Goal: Task Accomplishment & Management: Manage account settings

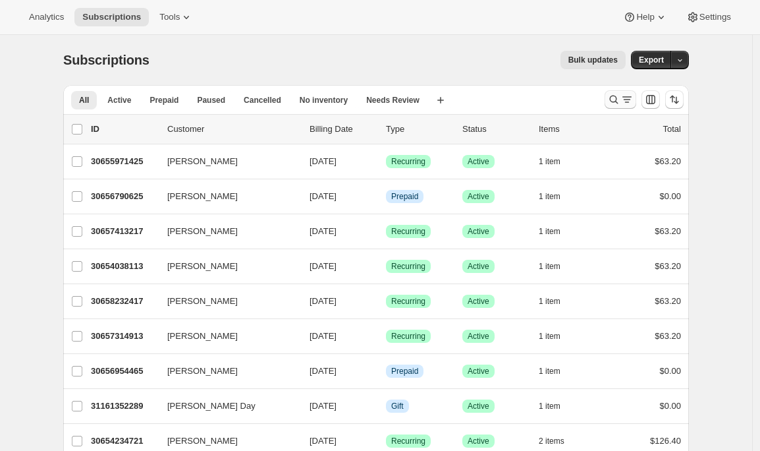
click at [615, 104] on icon "Search and filter results" at bounding box center [613, 99] width 13 height 13
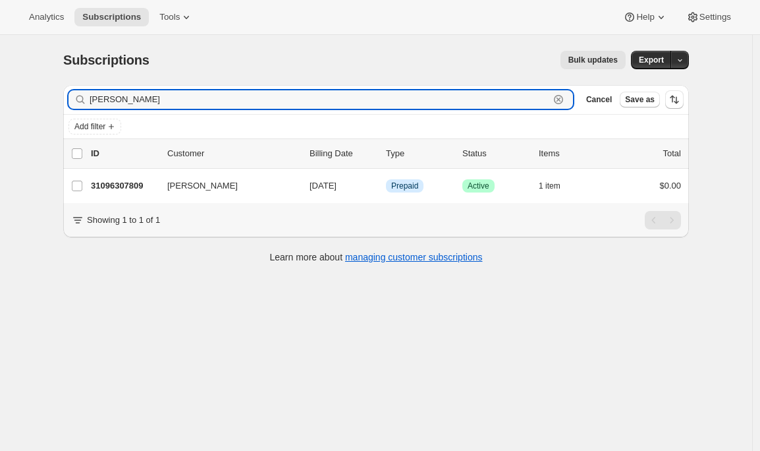
type input "russell"
click at [350, 99] on input "russell" at bounding box center [320, 99] width 460 height 18
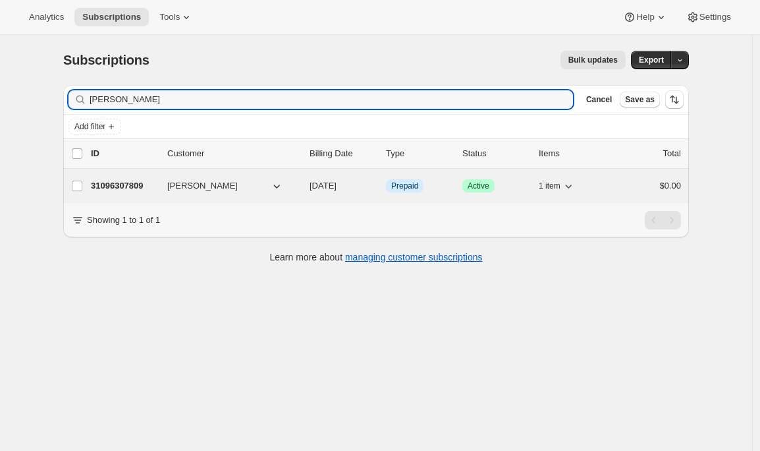
click at [139, 188] on p "31096307809" at bounding box center [124, 185] width 66 height 13
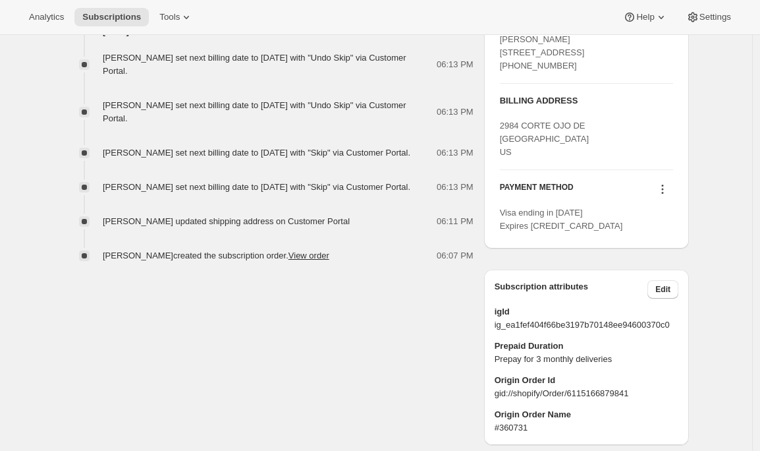
scroll to position [710, 0]
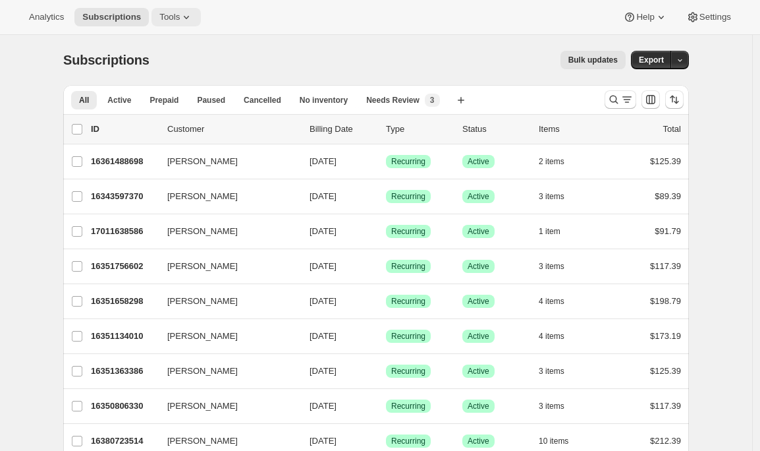
click at [181, 9] on button "Tools" at bounding box center [176, 17] width 49 height 18
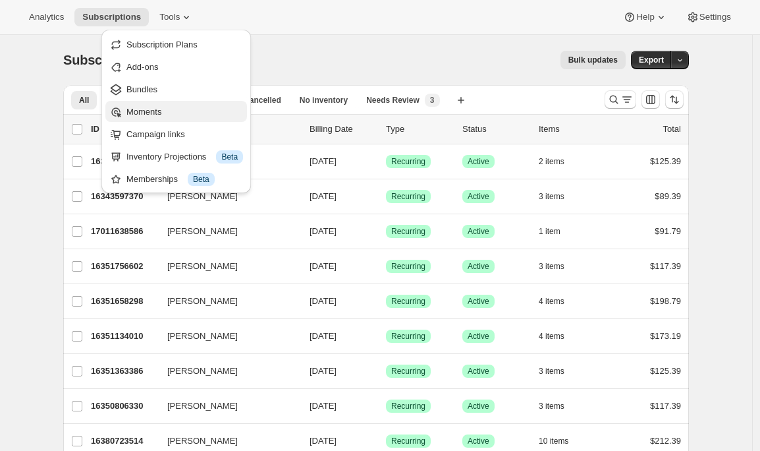
click at [152, 107] on span "Moments" at bounding box center [143, 112] width 35 height 10
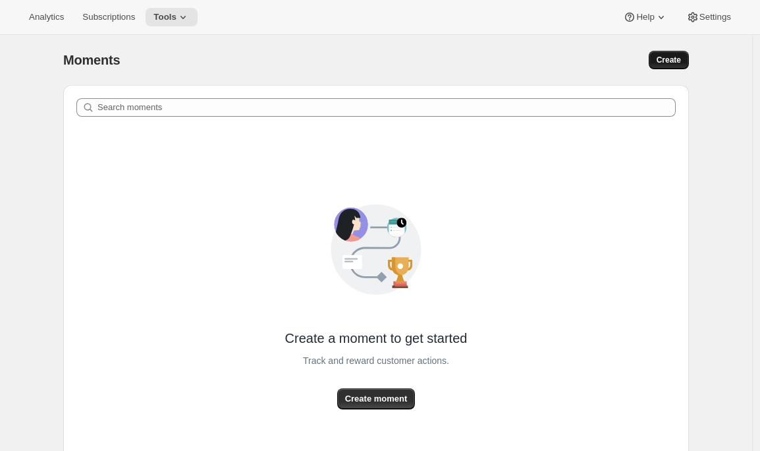
click at [661, 61] on span "Create" at bounding box center [669, 60] width 24 height 11
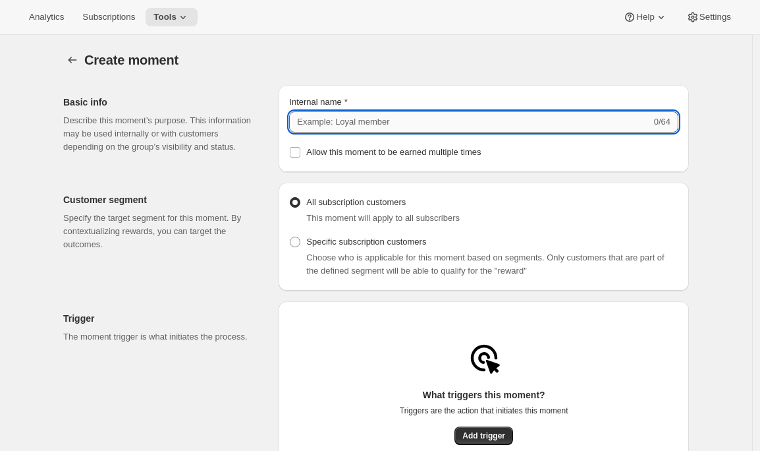
click at [505, 123] on input "Internal name" at bounding box center [470, 121] width 362 height 21
type input "Test Moment"
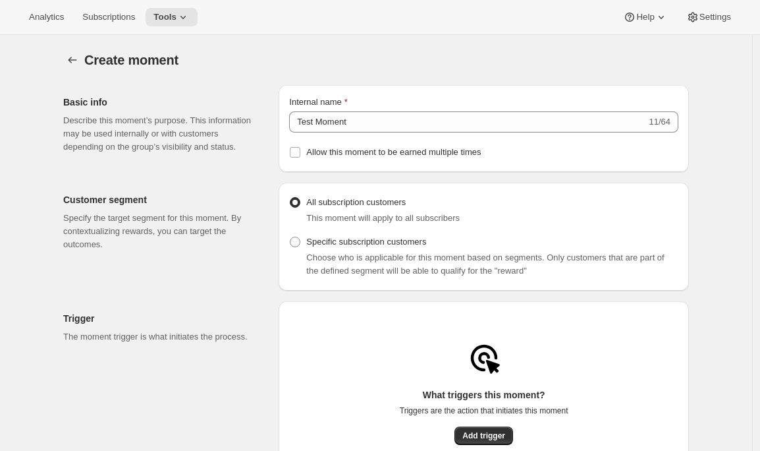
click at [523, 40] on div "Create moment. This page is ready Create moment" at bounding box center [376, 60] width 626 height 50
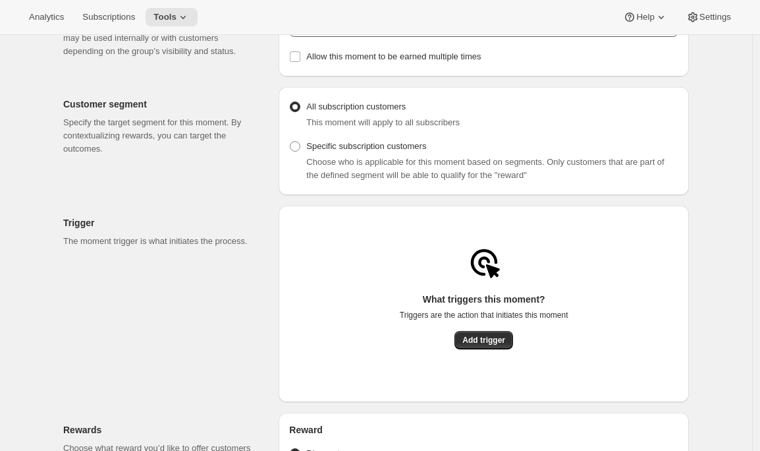
scroll to position [94, 0]
click at [414, 152] on span "Specific subscription customers" at bounding box center [366, 147] width 120 height 10
click at [291, 143] on input "Specific subscription customers" at bounding box center [290, 142] width 1 height 1
radio input "true"
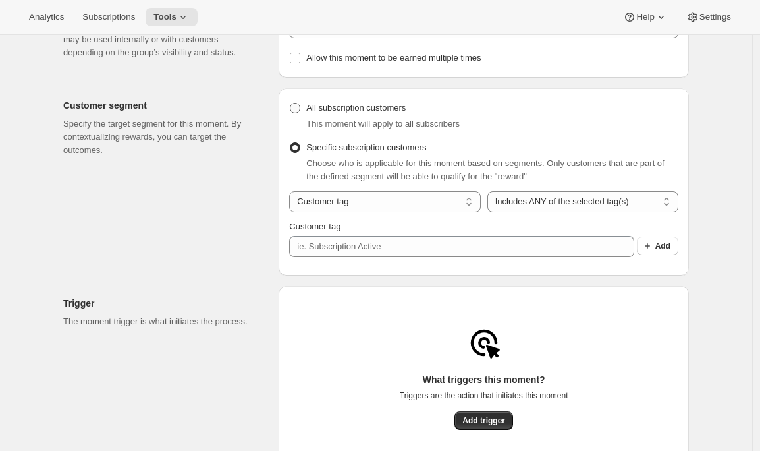
click at [396, 110] on span "All subscription customers" at bounding box center [355, 108] width 99 height 10
click at [291, 103] on input "All subscription customers" at bounding box center [290, 103] width 1 height 1
radio input "true"
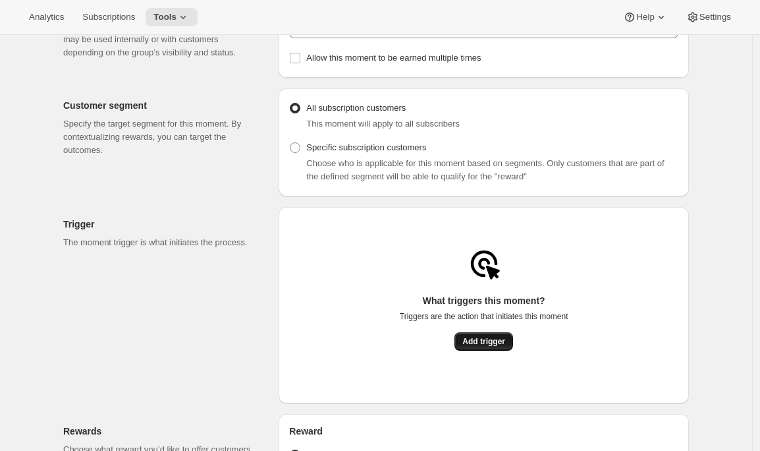
click at [481, 347] on span "Add trigger" at bounding box center [483, 341] width 43 height 11
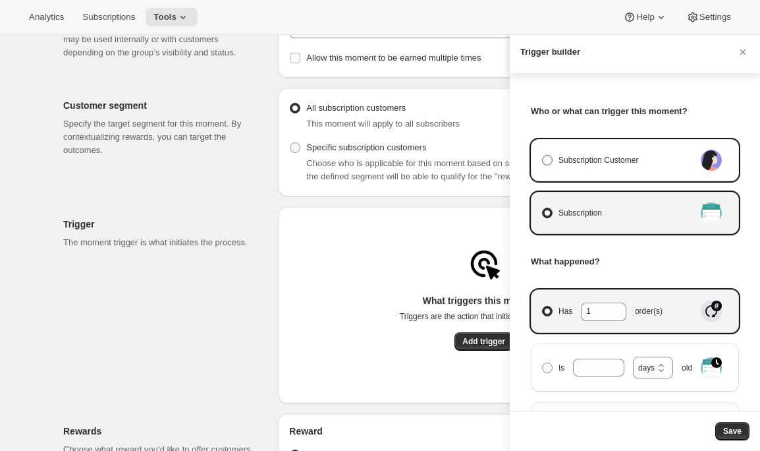
click at [588, 161] on span "Subscription Customer" at bounding box center [599, 160] width 80 height 13
click at [543, 155] on input "Subscription Customer" at bounding box center [542, 155] width 1 height 1
radio input "true"
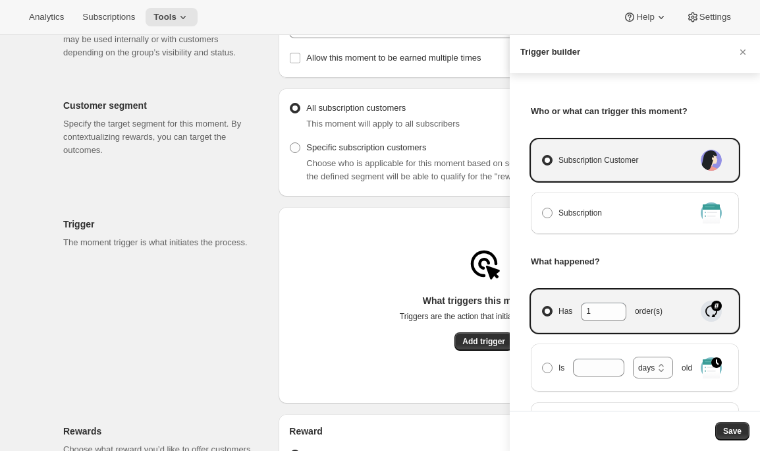
select select "days"
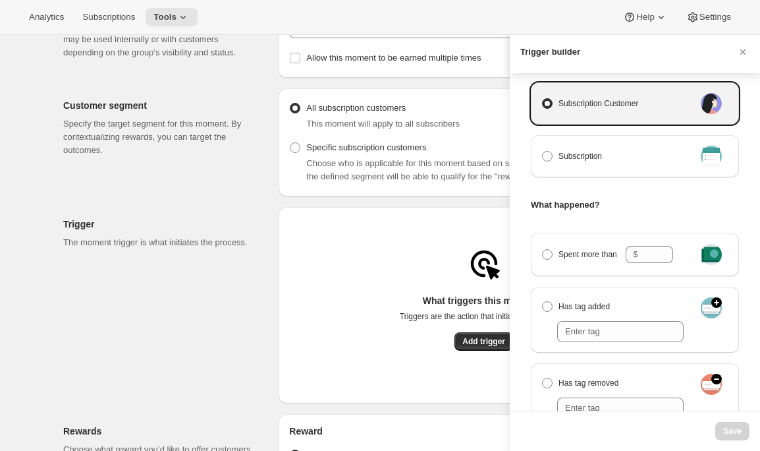
scroll to position [96, 0]
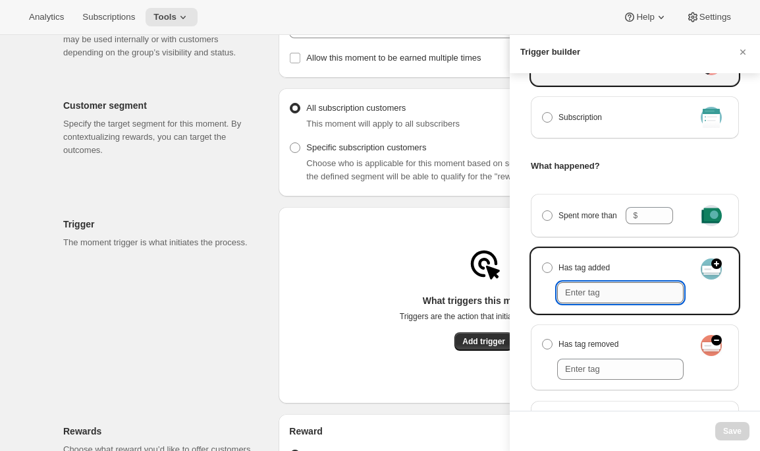
click at [586, 287] on input "Manage moment triggers" at bounding box center [620, 292] width 126 height 21
type input "TESTMOMENT"
click at [574, 268] on span "Has tag added" at bounding box center [584, 267] width 51 height 13
click at [543, 263] on input "Has tag added" at bounding box center [542, 262] width 1 height 1
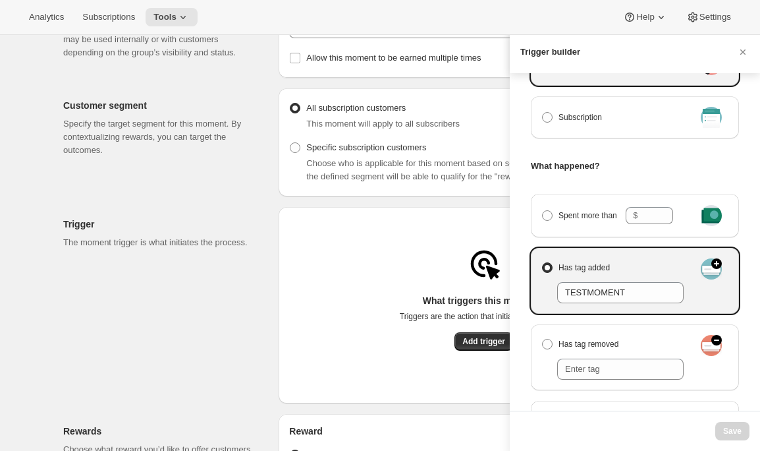
radio input "true"
click at [735, 435] on span "Save" at bounding box center [732, 431] width 18 height 11
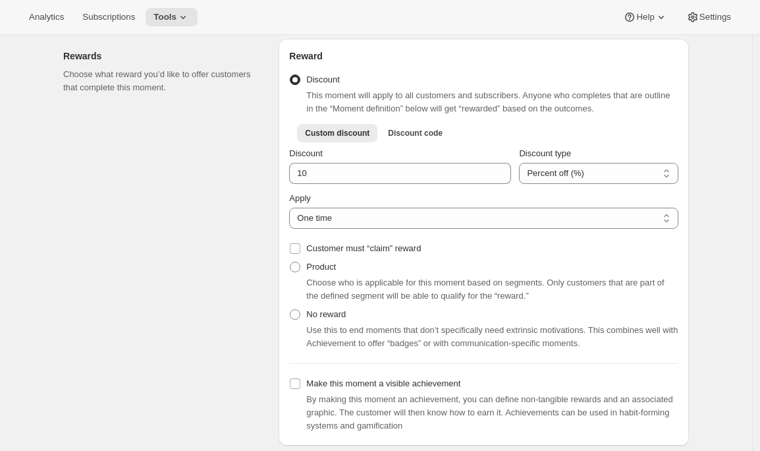
scroll to position [452, 0]
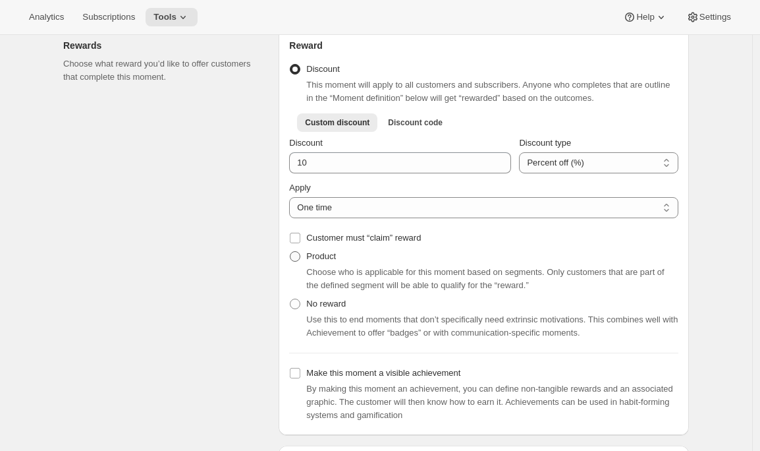
click at [327, 261] on span "Product" at bounding box center [321, 256] width 30 height 10
click at [291, 252] on input "Product" at bounding box center [290, 251] width 1 height 1
radio input "true"
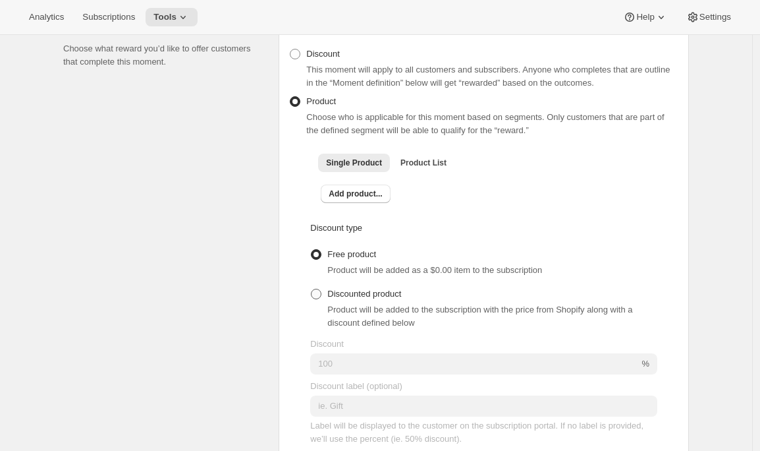
scroll to position [469, 0]
click at [364, 193] on span "Add product..." at bounding box center [355, 191] width 53 height 11
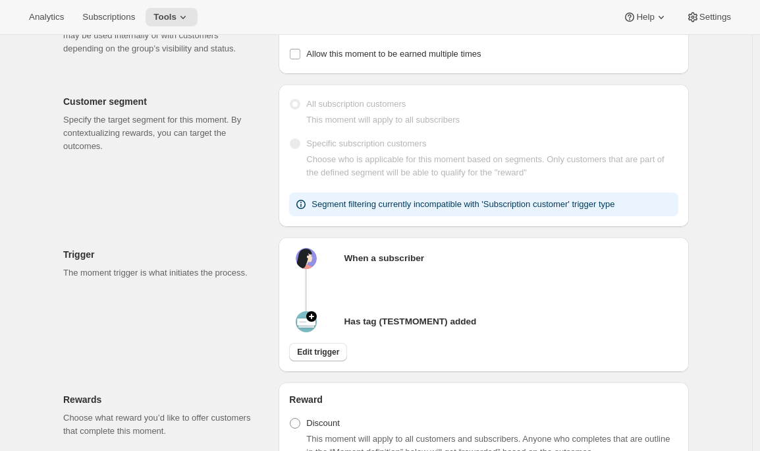
scroll to position [105, 0]
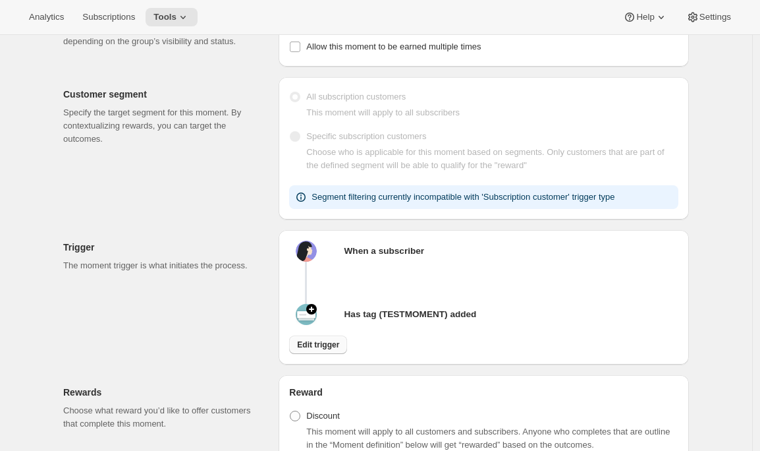
click at [316, 350] on span "Edit trigger" at bounding box center [318, 344] width 42 height 11
select select "days"
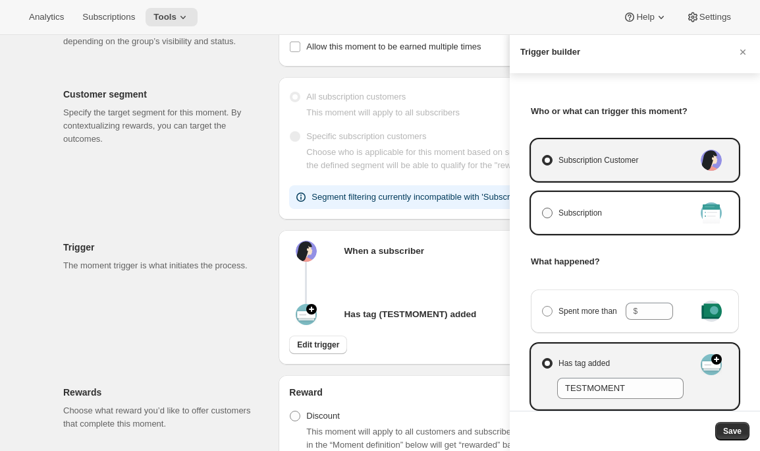
click at [590, 217] on span "Subscription" at bounding box center [580, 212] width 43 height 13
click at [543, 208] on input "Subscription" at bounding box center [542, 208] width 1 height 1
radio input "true"
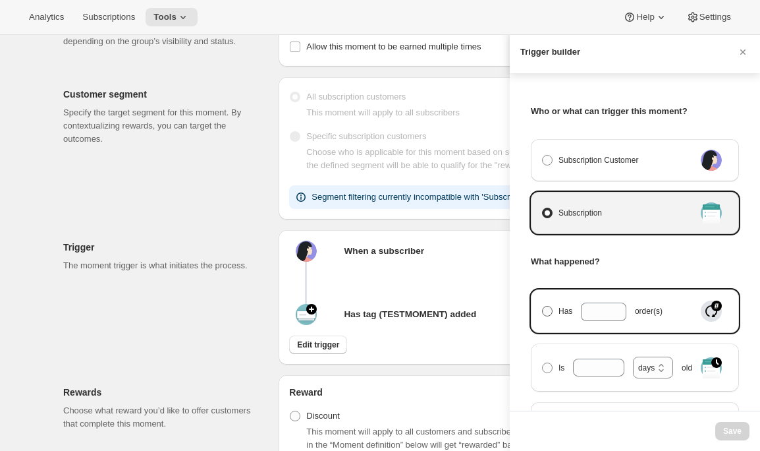
click at [542, 312] on span "Manage moment triggers" at bounding box center [548, 311] width 12 height 12
click at [542, 306] on input "Has order(s)" at bounding box center [542, 306] width 1 height 1
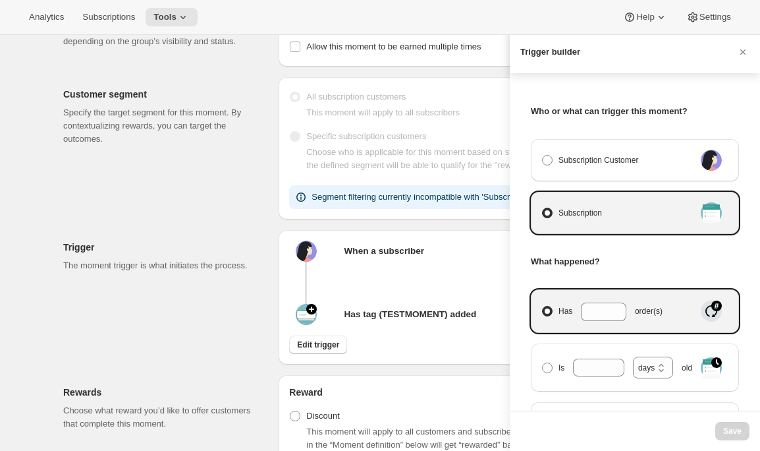
radio input "true"
click at [598, 318] on input "Has order(s)" at bounding box center [594, 310] width 26 height 17
type input "1"
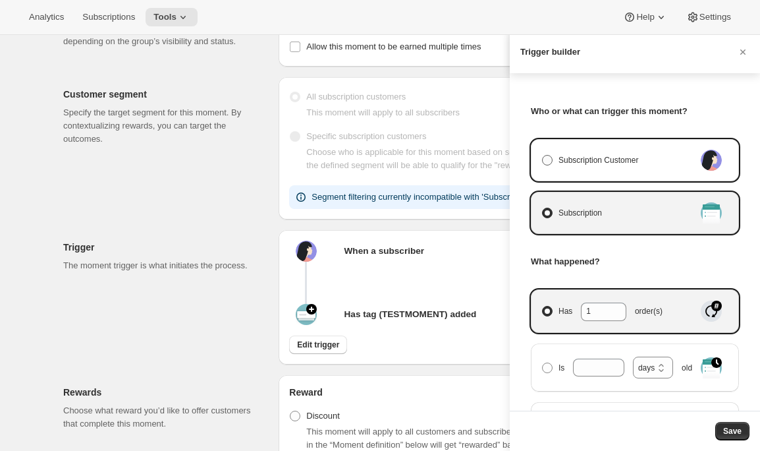
click at [584, 159] on span "Subscription Customer" at bounding box center [599, 160] width 80 height 13
click at [543, 155] on input "Subscription Customer" at bounding box center [542, 155] width 1 height 1
radio input "true"
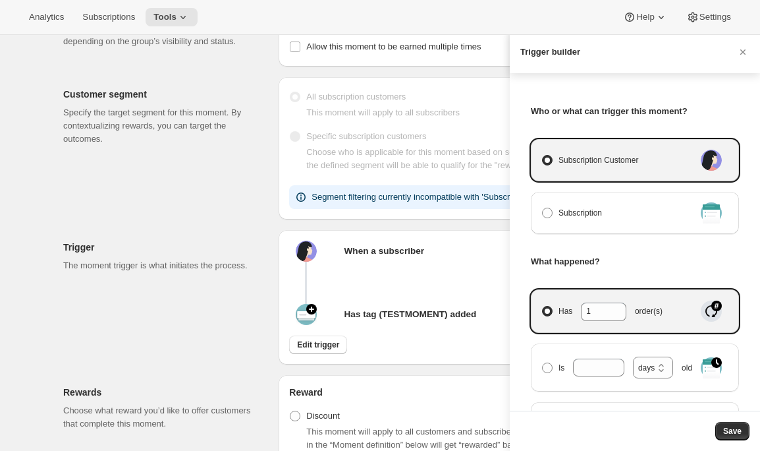
select select "days"
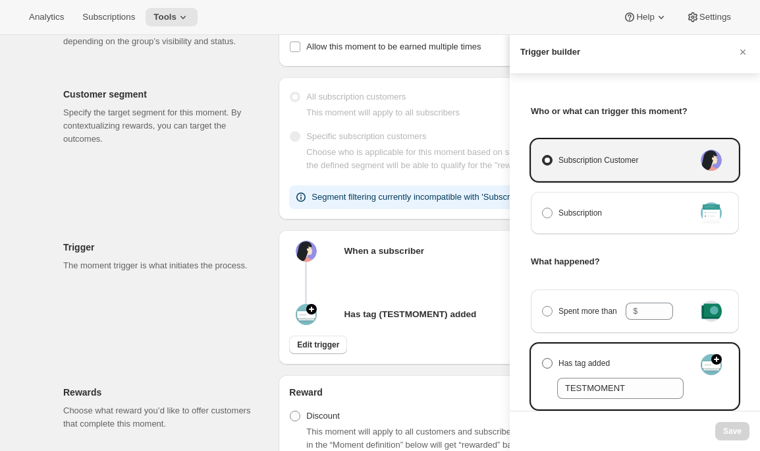
click at [590, 366] on span "Has tag added" at bounding box center [584, 362] width 51 height 13
click at [543, 358] on input "Has tag added" at bounding box center [542, 358] width 1 height 1
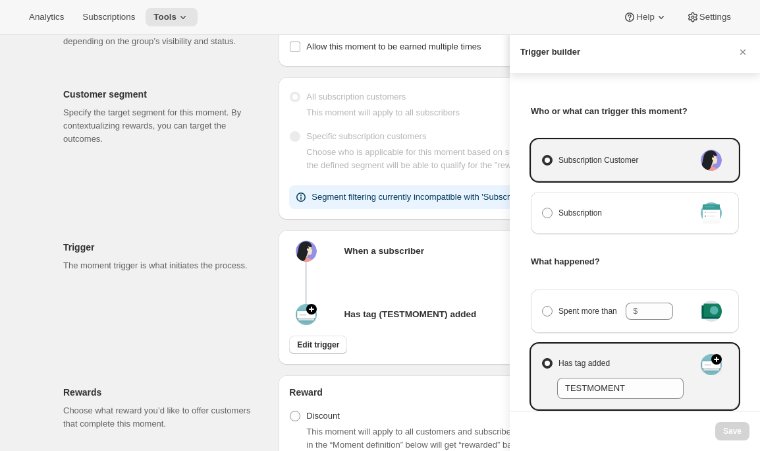
radio input "true"
click at [729, 431] on span "Save" at bounding box center [732, 431] width 18 height 11
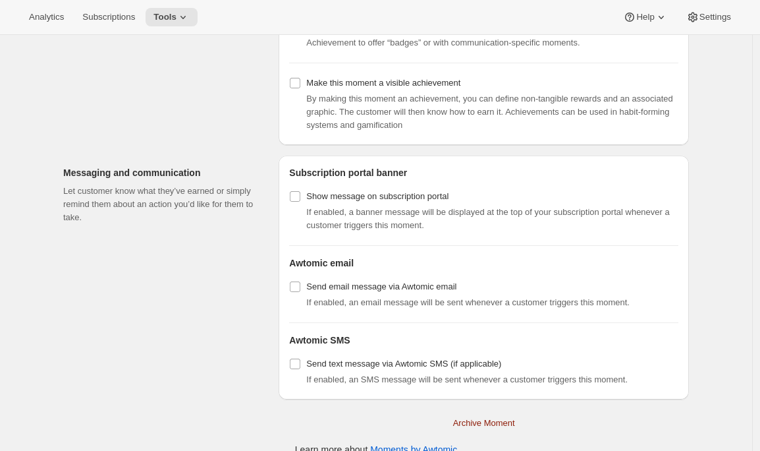
scroll to position [1022, 0]
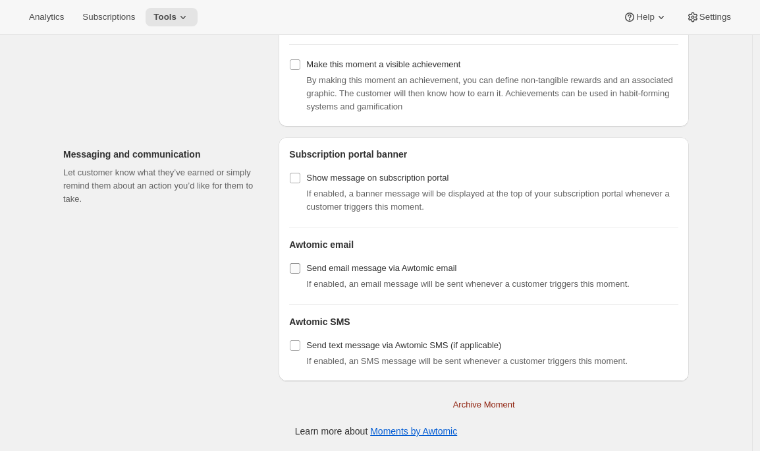
click at [335, 267] on span "Send email message via Awtomic email" at bounding box center [381, 268] width 150 height 10
click at [300, 267] on input "Send email message via Awtomic email" at bounding box center [295, 268] width 11 height 11
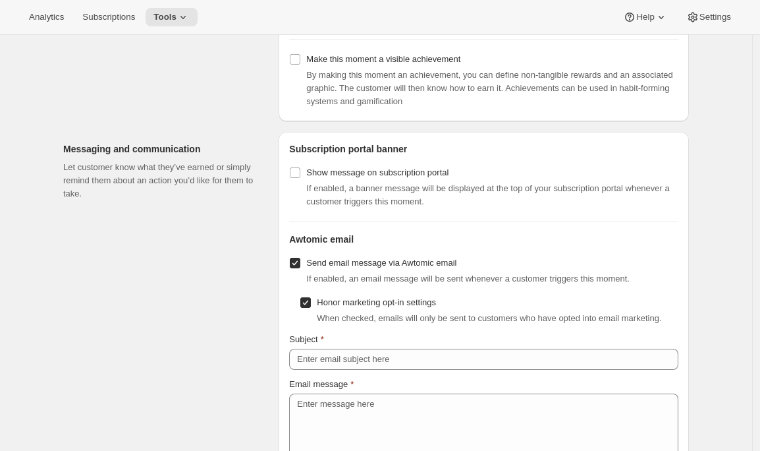
scroll to position [1059, 0]
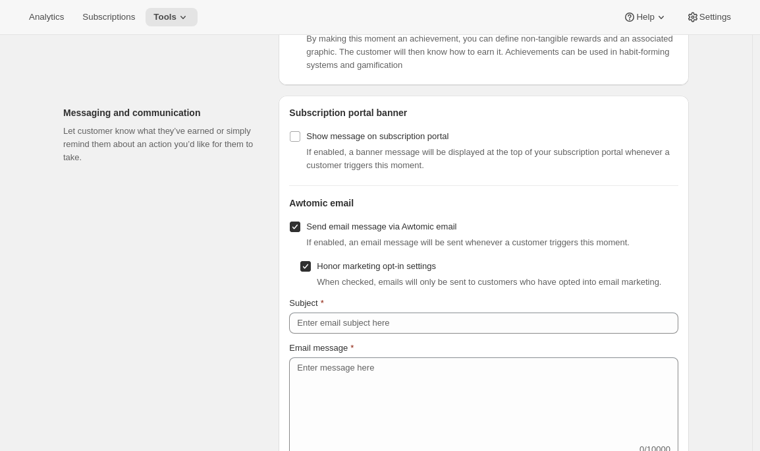
click at [357, 231] on span "Send email message via Awtomic email" at bounding box center [381, 226] width 150 height 10
click at [300, 231] on input "Send email message via Awtomic email" at bounding box center [295, 226] width 11 height 11
checkbox input "false"
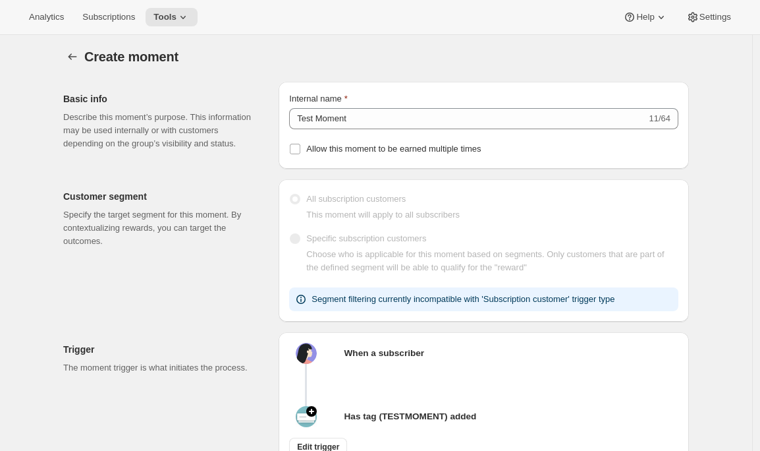
scroll to position [0, 0]
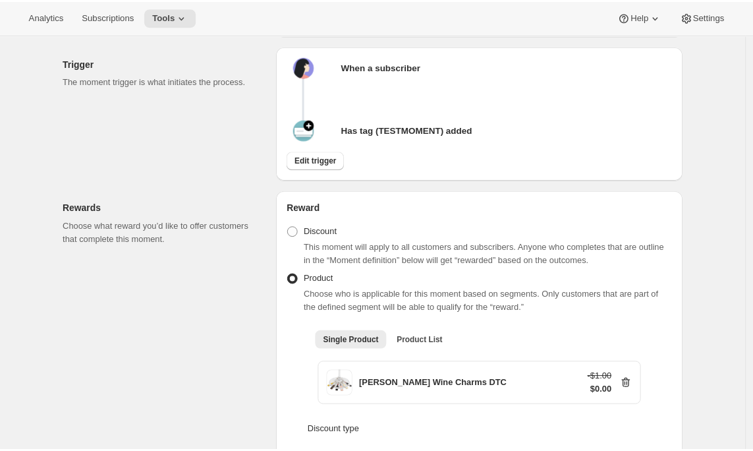
scroll to position [369, 0]
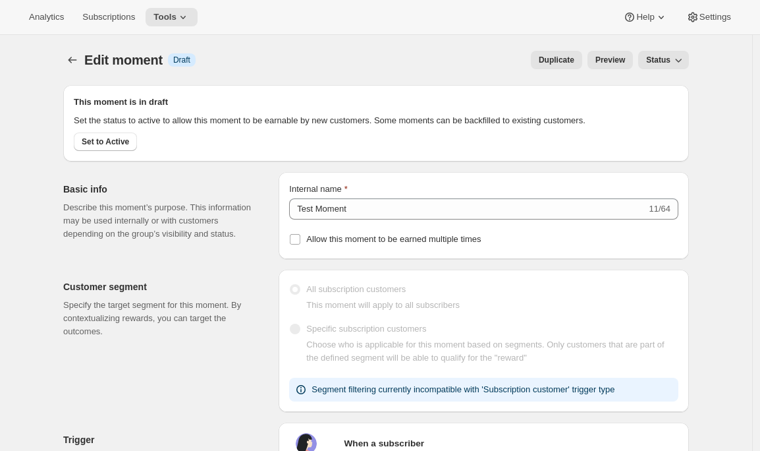
click at [671, 61] on span "Status" at bounding box center [658, 60] width 24 height 11
click at [655, 105] on span "Active" at bounding box center [661, 110] width 23 height 10
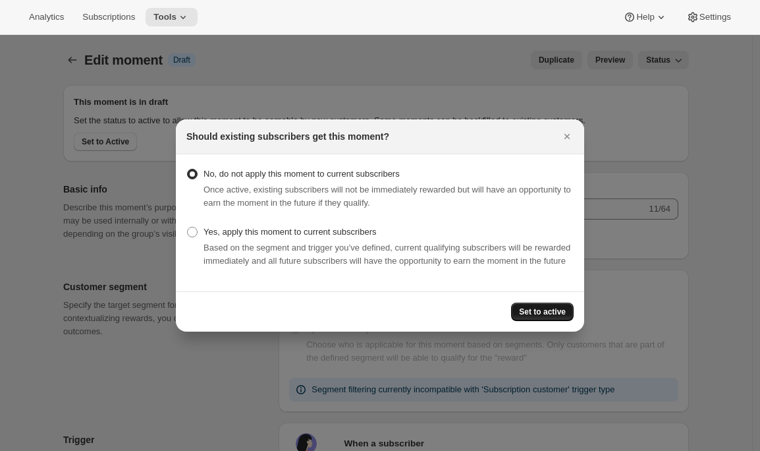
click at [549, 316] on span "Set to active" at bounding box center [542, 311] width 47 height 11
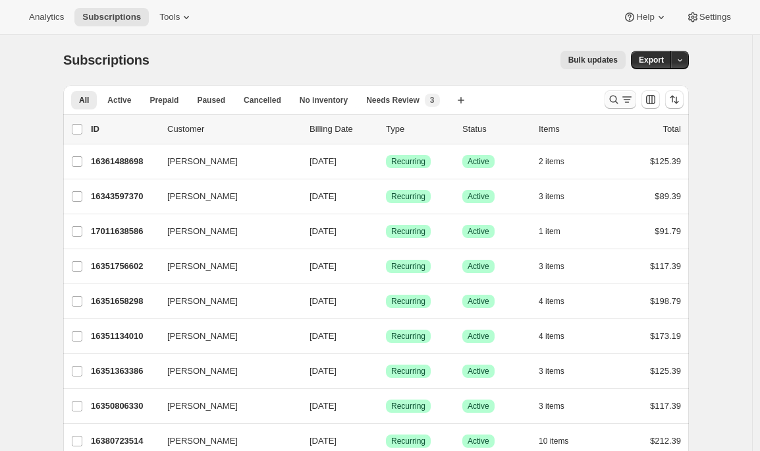
click at [619, 102] on icon "Search and filter results" at bounding box center [613, 99] width 13 height 13
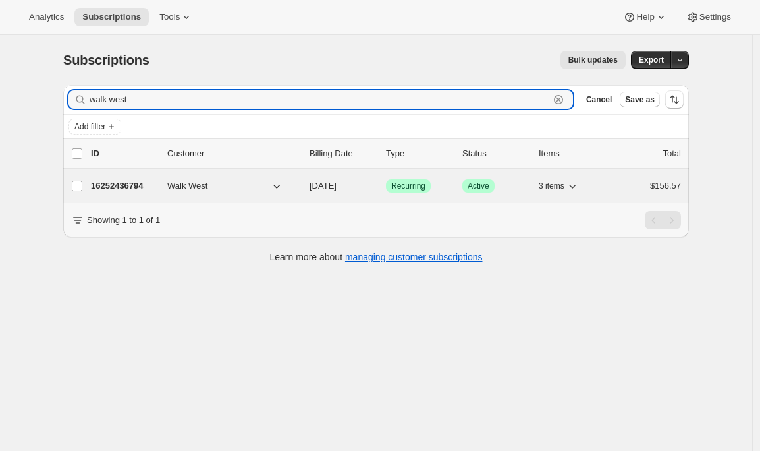
type input "walk west"
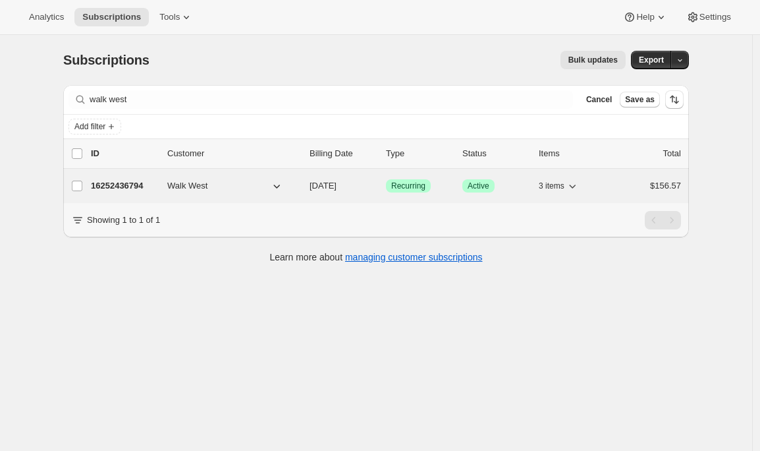
click at [111, 184] on p "16252436794" at bounding box center [124, 185] width 66 height 13
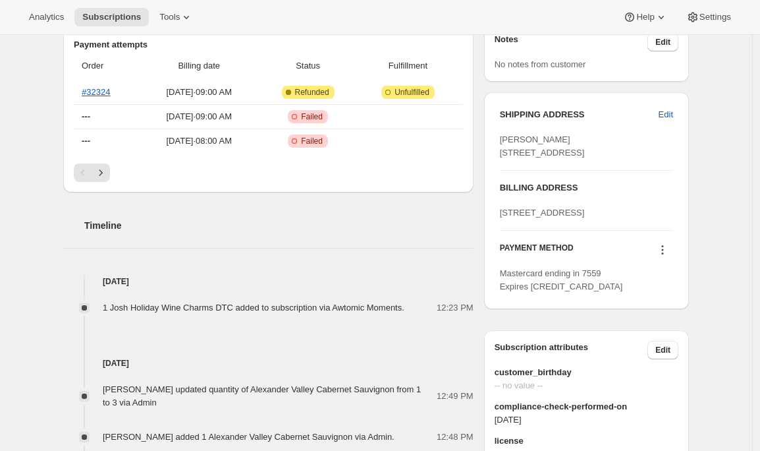
scroll to position [488, 0]
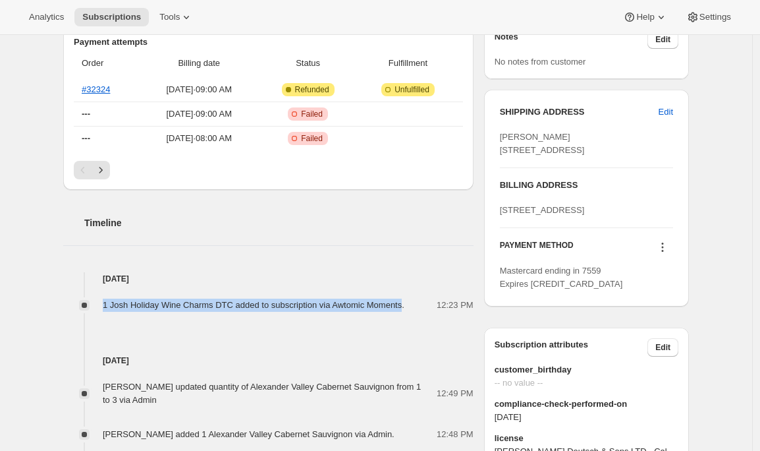
drag, startPoint x: 98, startPoint y: 291, endPoint x: 420, endPoint y: 296, distance: 322.2
click at [420, 298] on div "1 Josh Holiday Wine Charms DTC added to subscription via Awtomic Moments. 12:23…" at bounding box center [268, 304] width 410 height 13
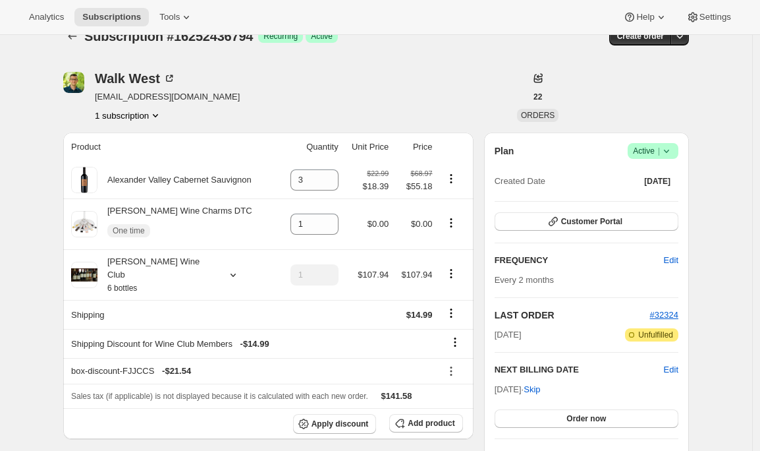
scroll to position [19, 0]
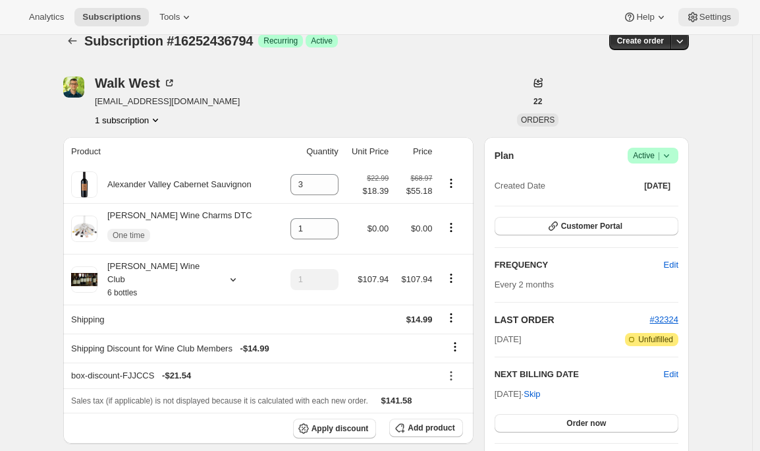
click at [712, 15] on span "Settings" at bounding box center [716, 17] width 32 height 11
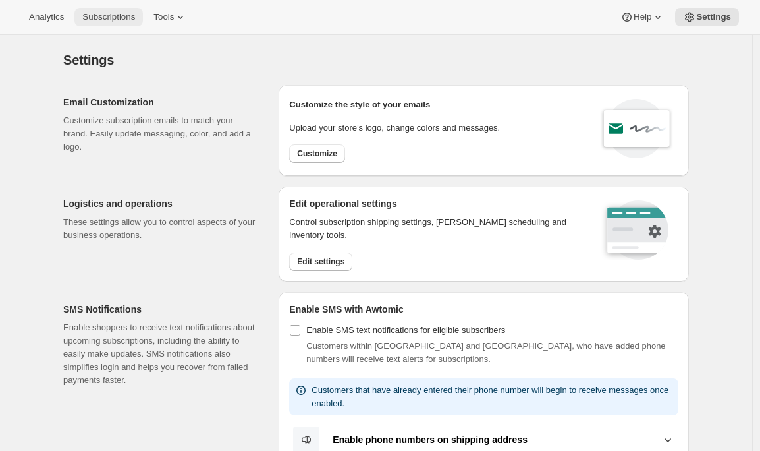
click at [105, 20] on span "Subscriptions" at bounding box center [108, 17] width 53 height 11
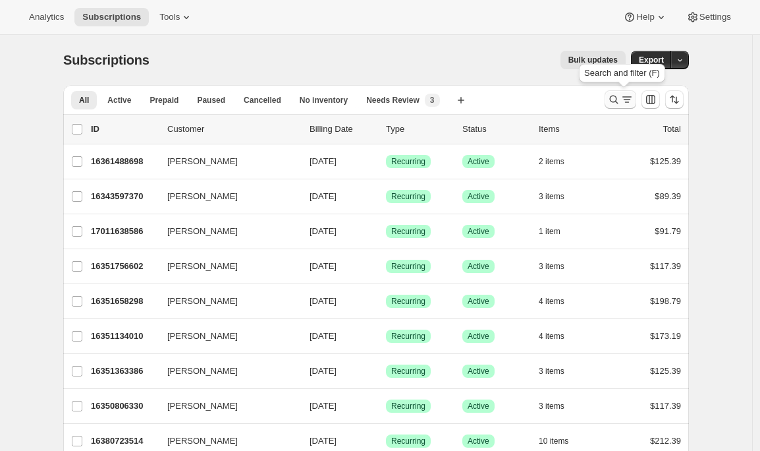
click at [627, 106] on button "Search and filter results" at bounding box center [621, 99] width 32 height 18
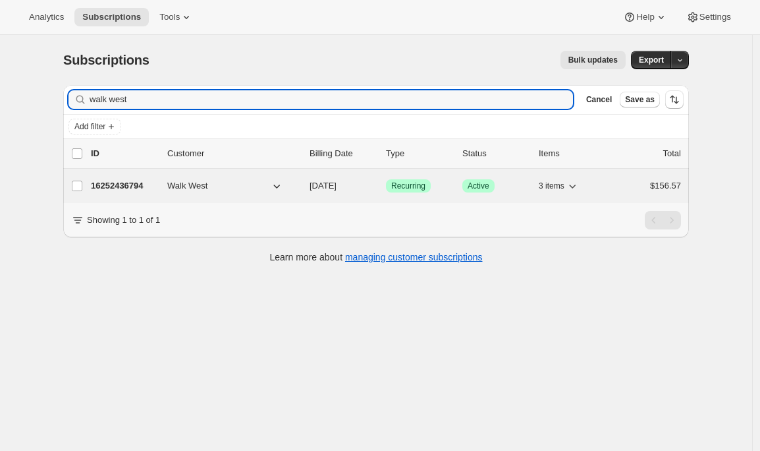
type input "walk west"
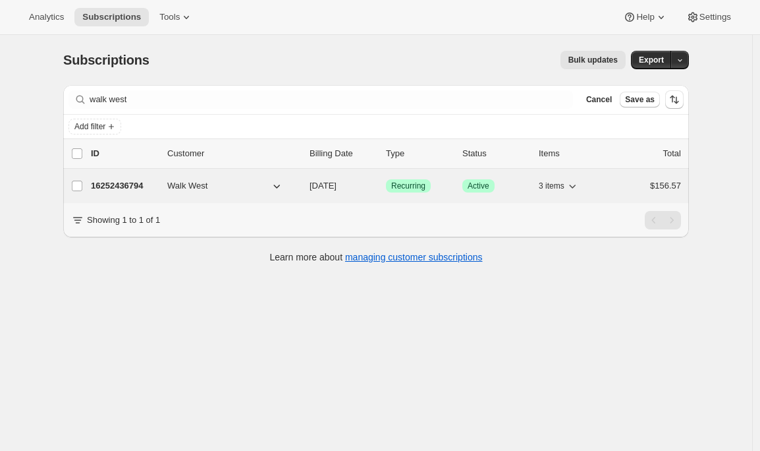
click at [119, 190] on p "16252436794" at bounding box center [124, 185] width 66 height 13
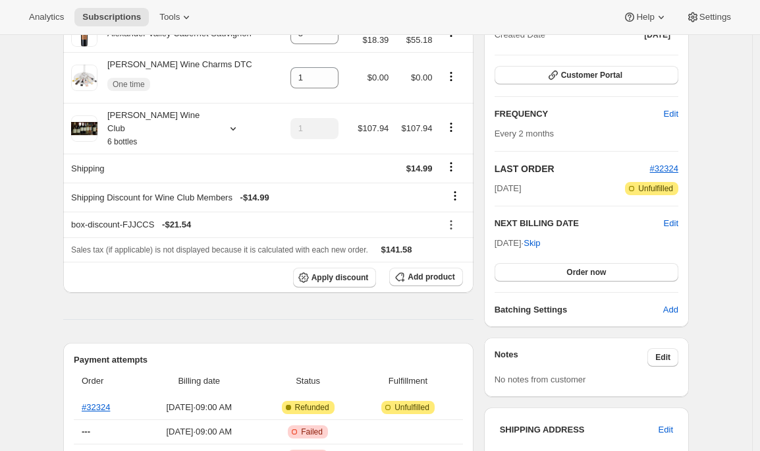
scroll to position [160, 0]
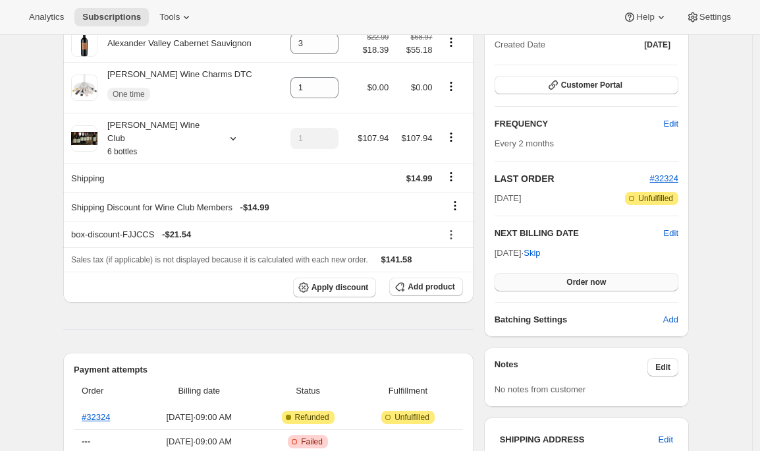
click at [596, 281] on span "Order now" at bounding box center [587, 282] width 40 height 11
click at [596, 281] on span "Click to confirm" at bounding box center [587, 282] width 60 height 11
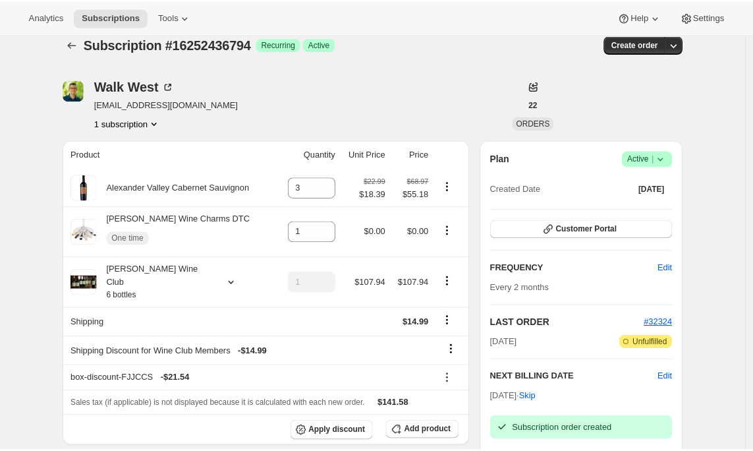
scroll to position [7, 0]
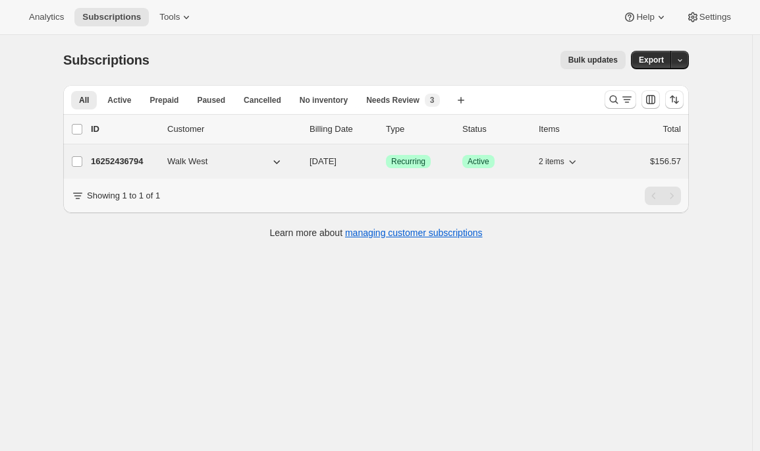
click at [136, 158] on p "16252436794" at bounding box center [124, 161] width 66 height 13
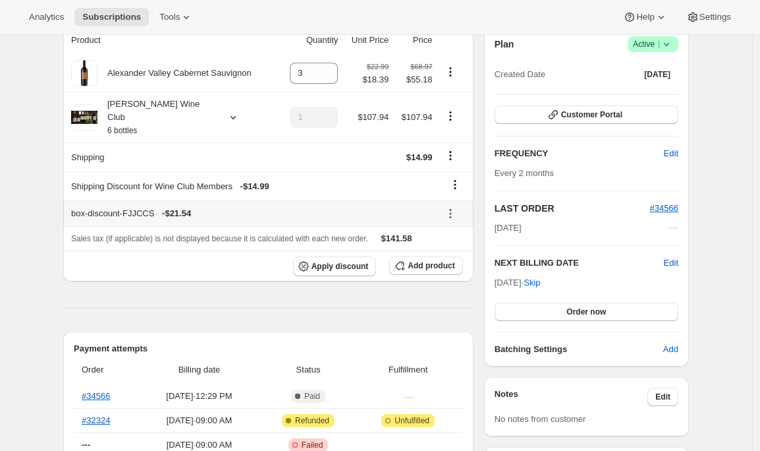
scroll to position [129, 0]
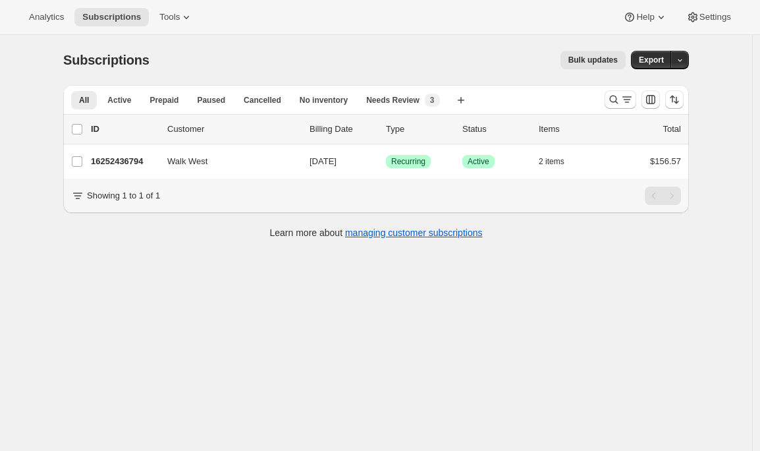
click at [175, 28] on div "Analytics Subscriptions Tools Help Settings" at bounding box center [380, 17] width 760 height 35
click at [180, 20] on span "Tools" at bounding box center [169, 17] width 20 height 11
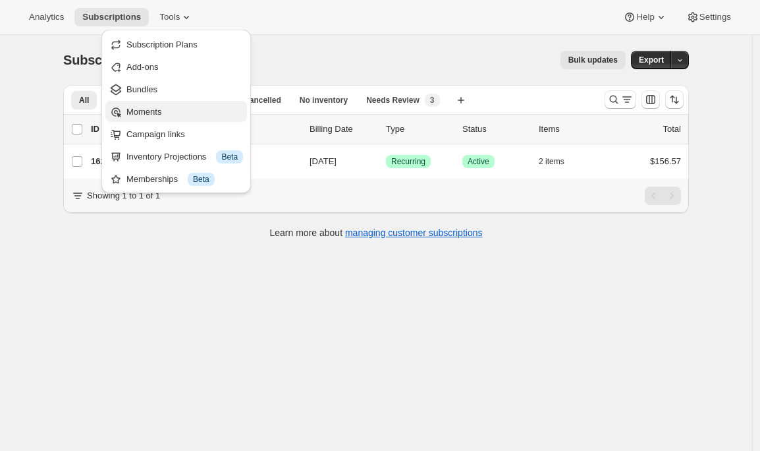
click at [154, 107] on span "Moments" at bounding box center [143, 112] width 35 height 10
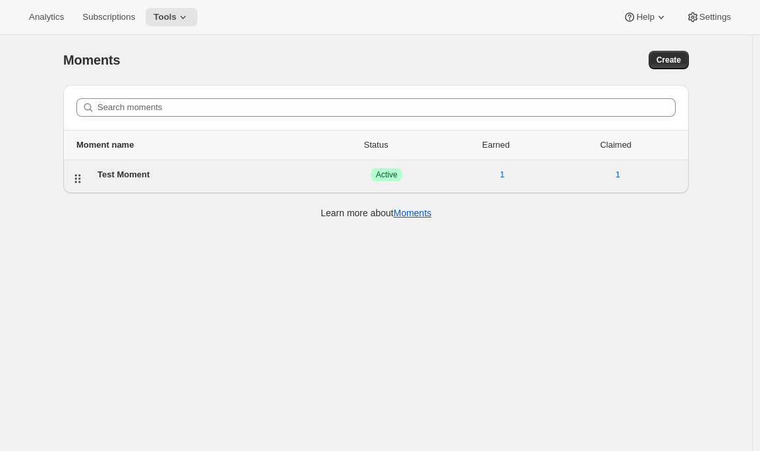
click at [117, 172] on div "Test Moment" at bounding box center [213, 174] width 231 height 13
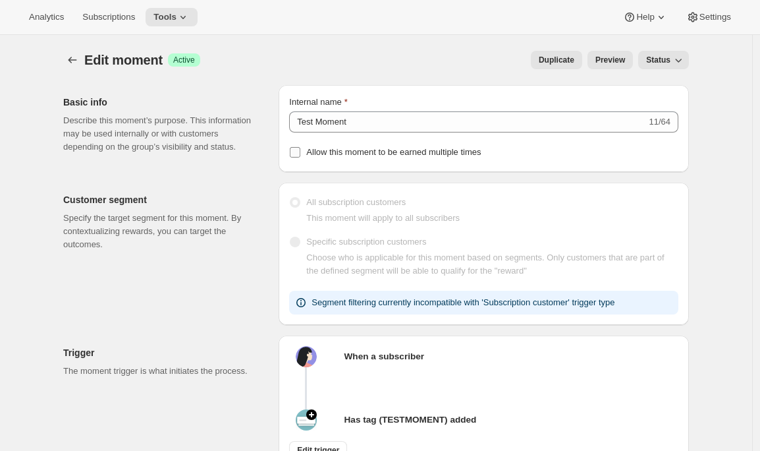
click at [354, 155] on span "Allow this moment to be earned multiple times" at bounding box center [393, 152] width 175 height 10
click at [300, 155] on input "Allow this moment to be earned multiple times" at bounding box center [295, 152] width 11 height 11
checkbox input "true"
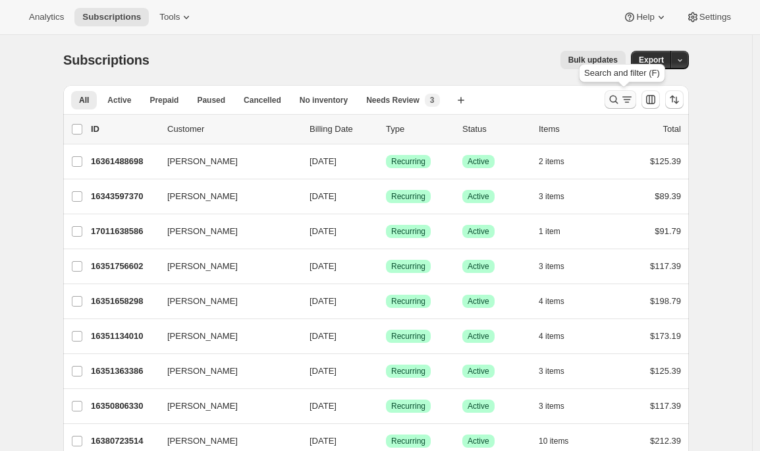
click at [615, 96] on icon "Search and filter results" at bounding box center [613, 99] width 13 height 13
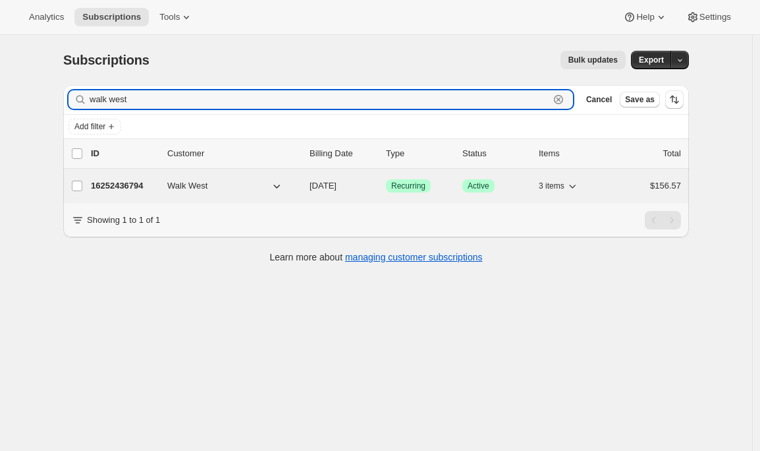
type input "walk west"
click at [134, 185] on p "16252436794" at bounding box center [124, 185] width 66 height 13
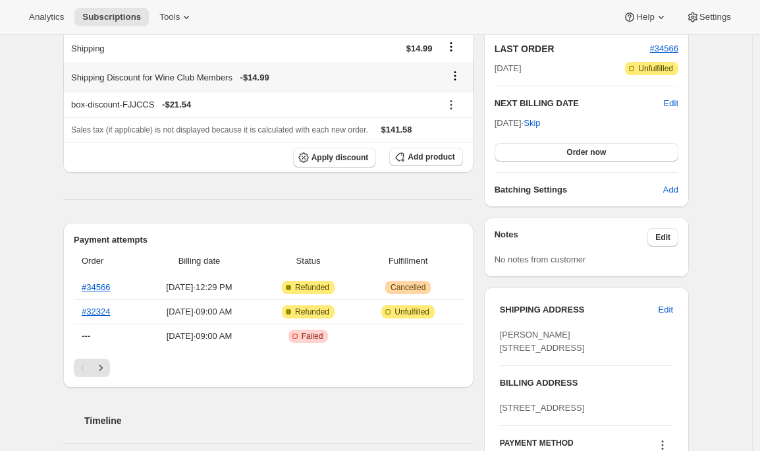
scroll to position [291, 0]
click at [665, 308] on span "Edit" at bounding box center [666, 308] width 14 height 13
select select "[GEOGRAPHIC_DATA]"
select select "NJ"
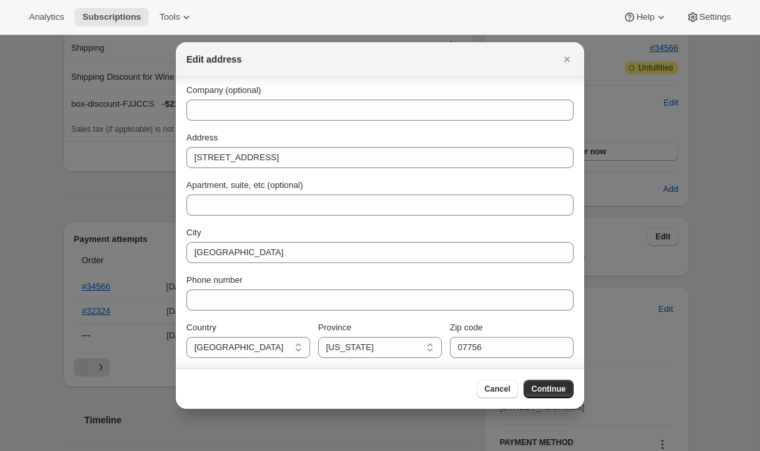
scroll to position [0, 0]
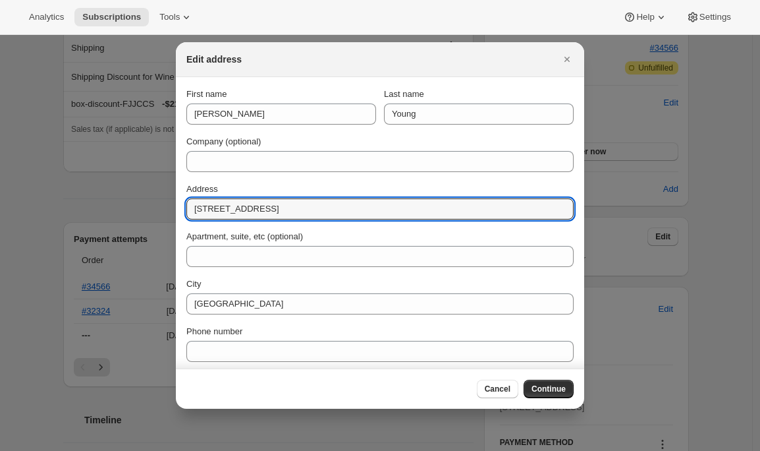
drag, startPoint x: 266, startPoint y: 208, endPoint x: 154, endPoint y: 206, distance: 112.0
click at [572, 55] on icon "Close" at bounding box center [567, 59] width 13 height 13
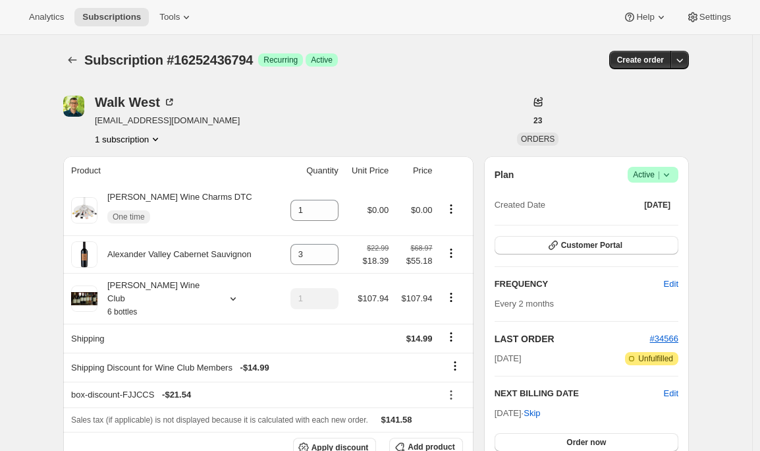
scroll to position [291, 0]
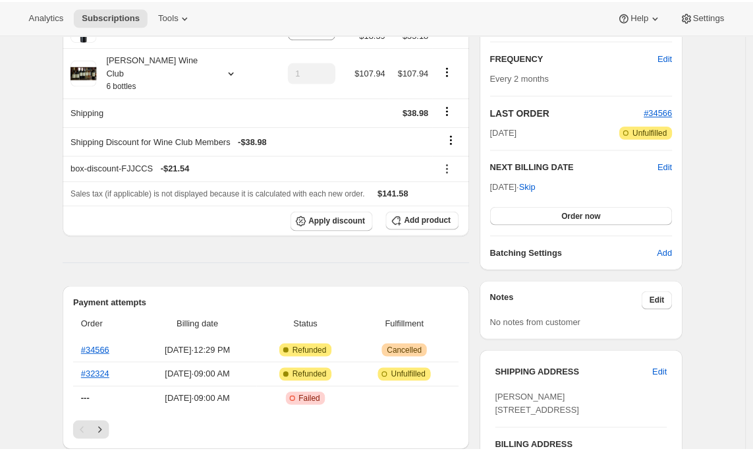
scroll to position [244, 0]
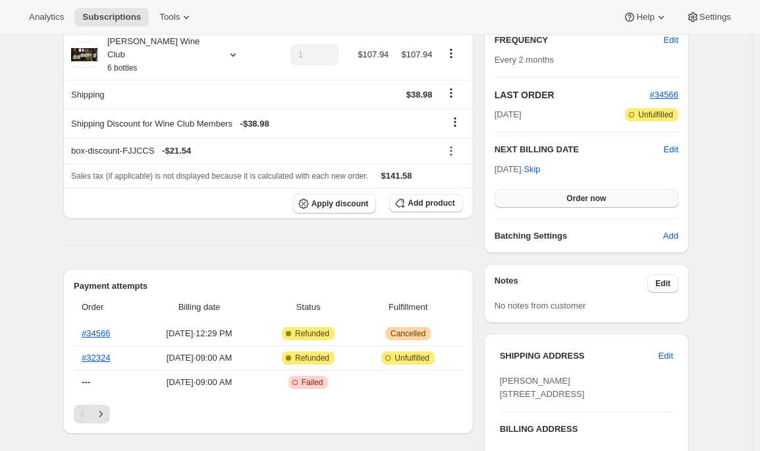
click at [594, 195] on span "Order now" at bounding box center [587, 198] width 40 height 11
click at [611, 198] on span "Click to confirm" at bounding box center [587, 198] width 60 height 11
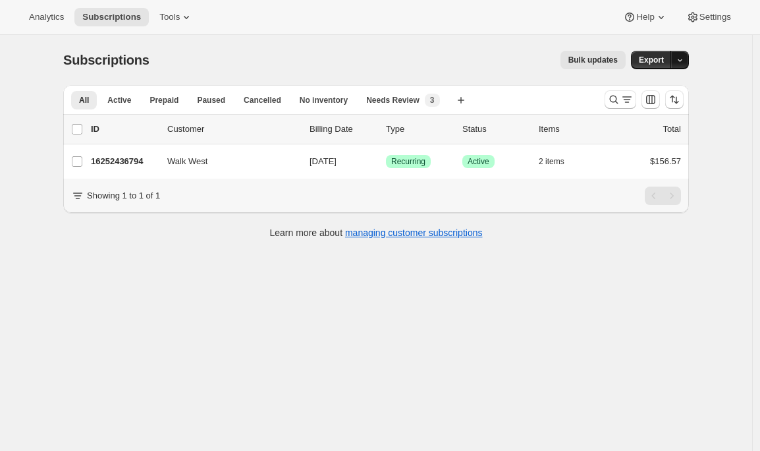
click at [684, 61] on icon "button" at bounding box center [680, 60] width 9 height 9
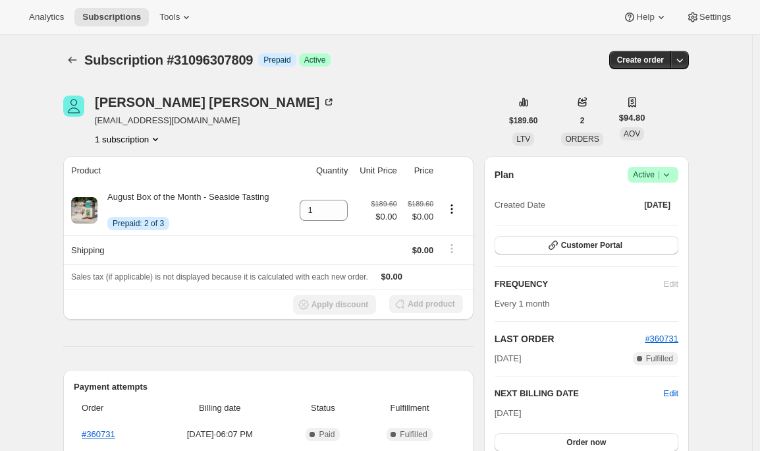
scroll to position [710, 0]
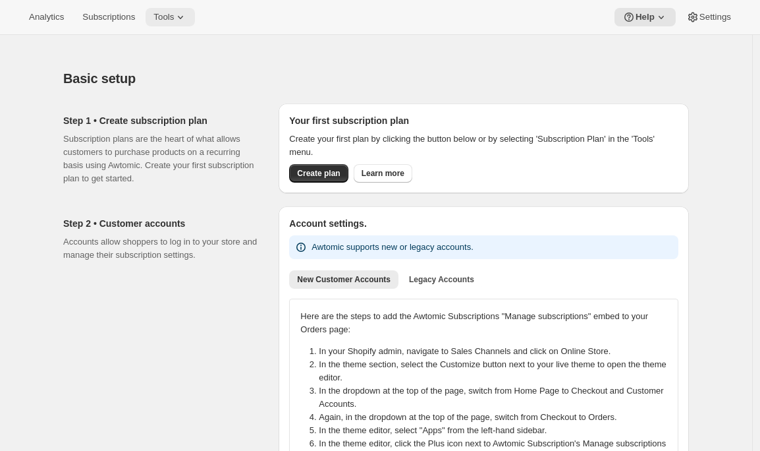
click at [183, 17] on icon at bounding box center [180, 17] width 5 height 3
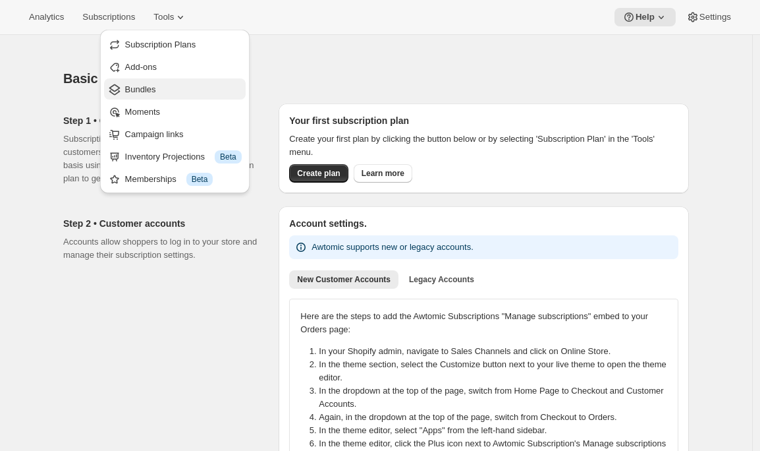
click at [173, 84] on span "Bundles" at bounding box center [183, 89] width 117 height 13
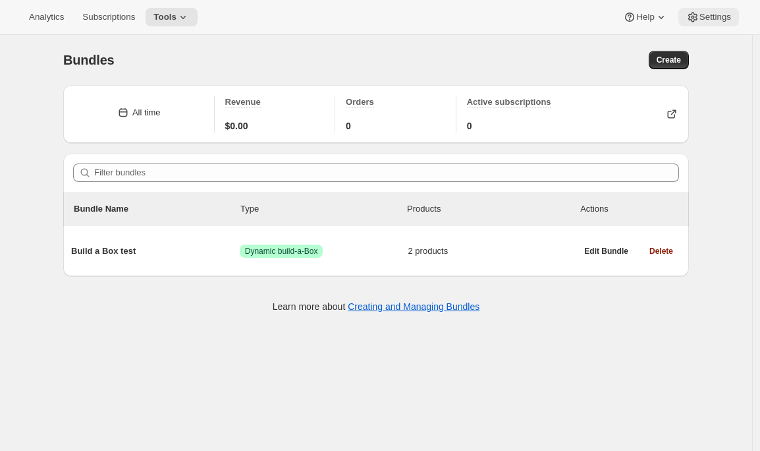
click at [704, 26] on button "Settings" at bounding box center [709, 17] width 61 height 18
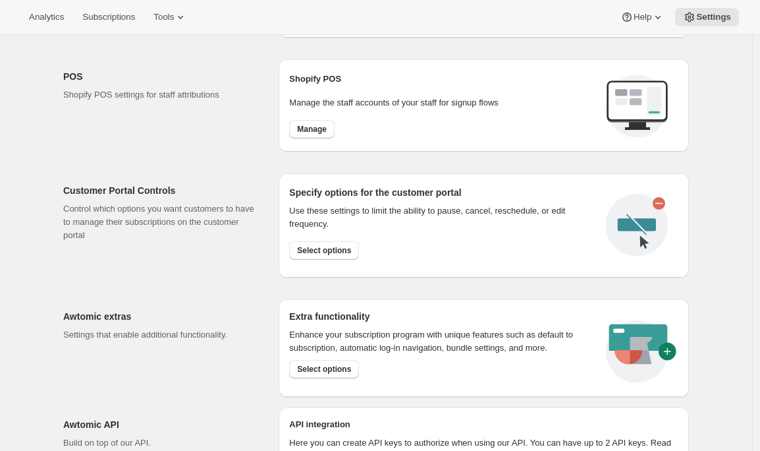
scroll to position [352, 0]
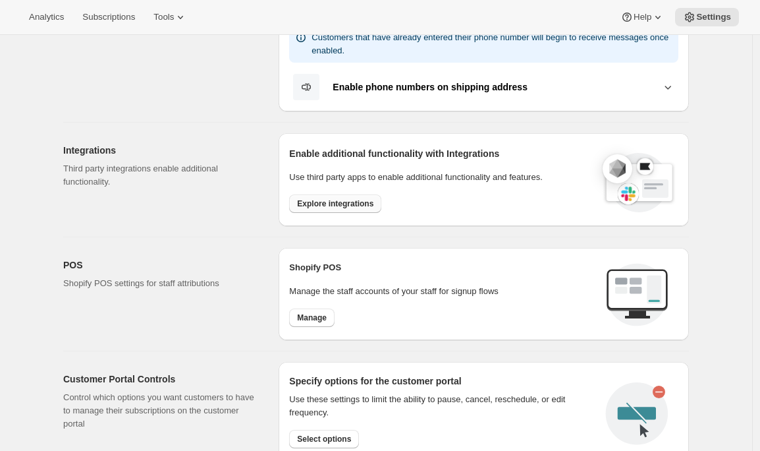
click at [321, 200] on span "Explore integrations" at bounding box center [335, 203] width 76 height 11
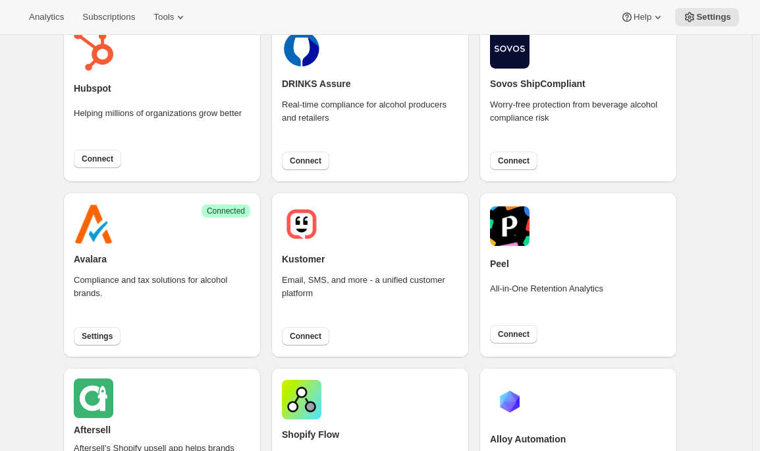
scroll to position [435, 0]
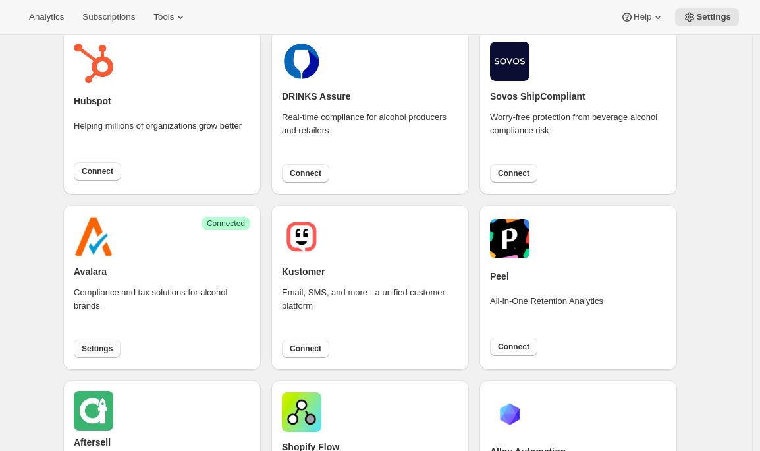
click at [100, 348] on span "Settings" at bounding box center [97, 348] width 31 height 11
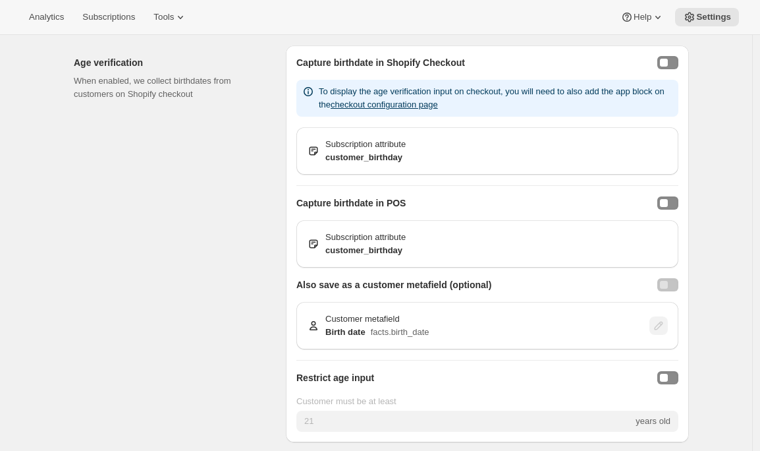
scroll to position [724, 0]
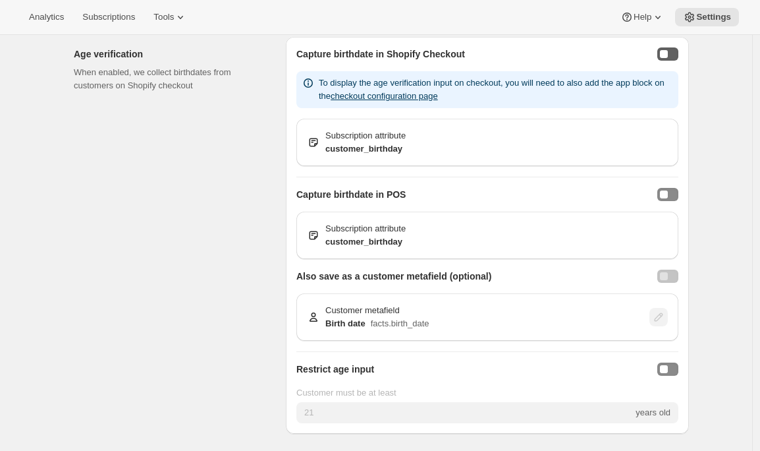
click at [673, 61] on button "enableCheckoutBirthdayCapture" at bounding box center [667, 53] width 21 height 13
click at [671, 61] on button "enableCheckoutBirthdayCapture" at bounding box center [667, 53] width 21 height 13
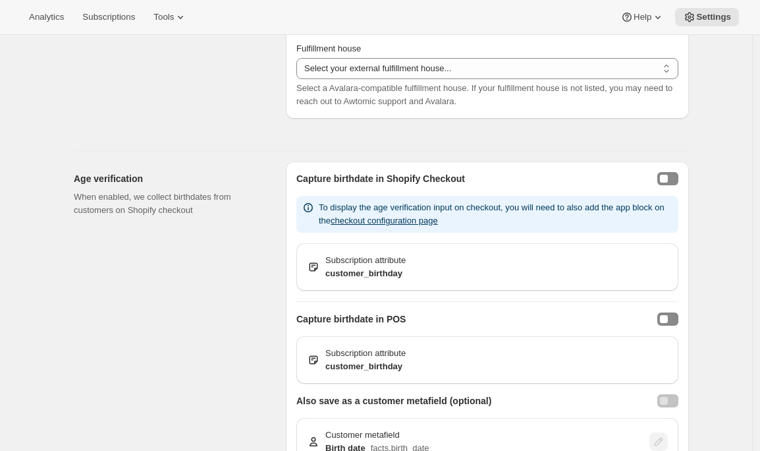
scroll to position [598, 0]
